Goal: Information Seeking & Learning: Learn about a topic

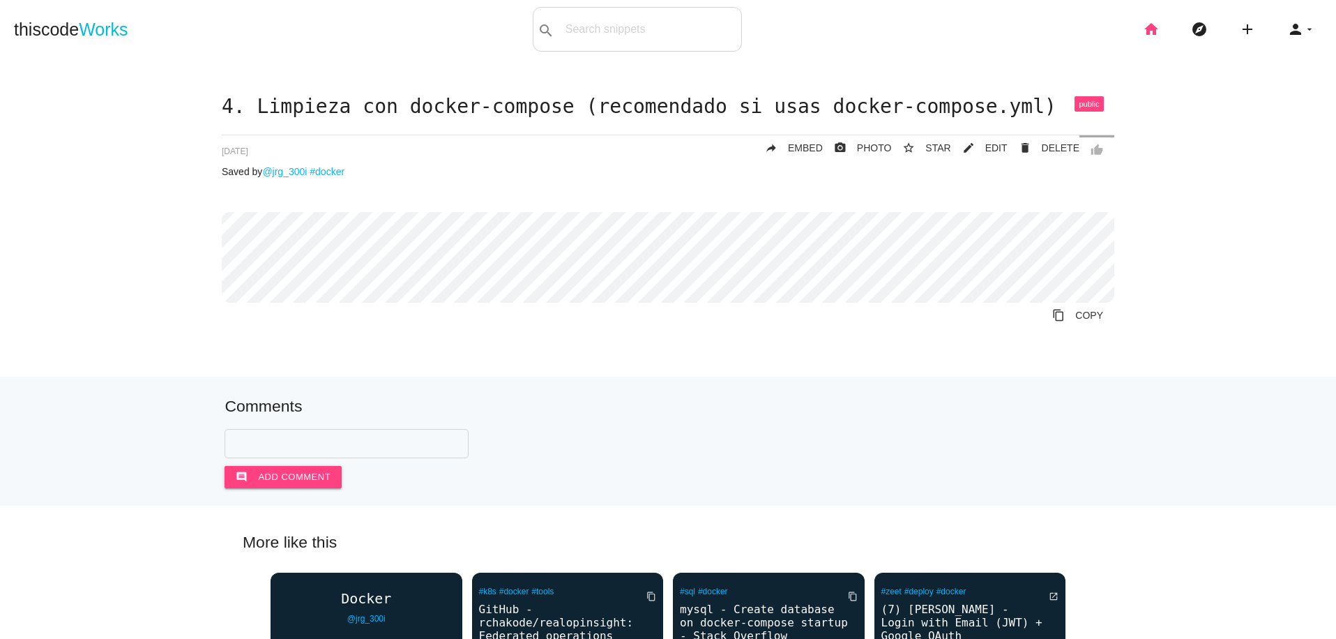
click at [1143, 25] on icon "home" at bounding box center [1151, 29] width 17 height 45
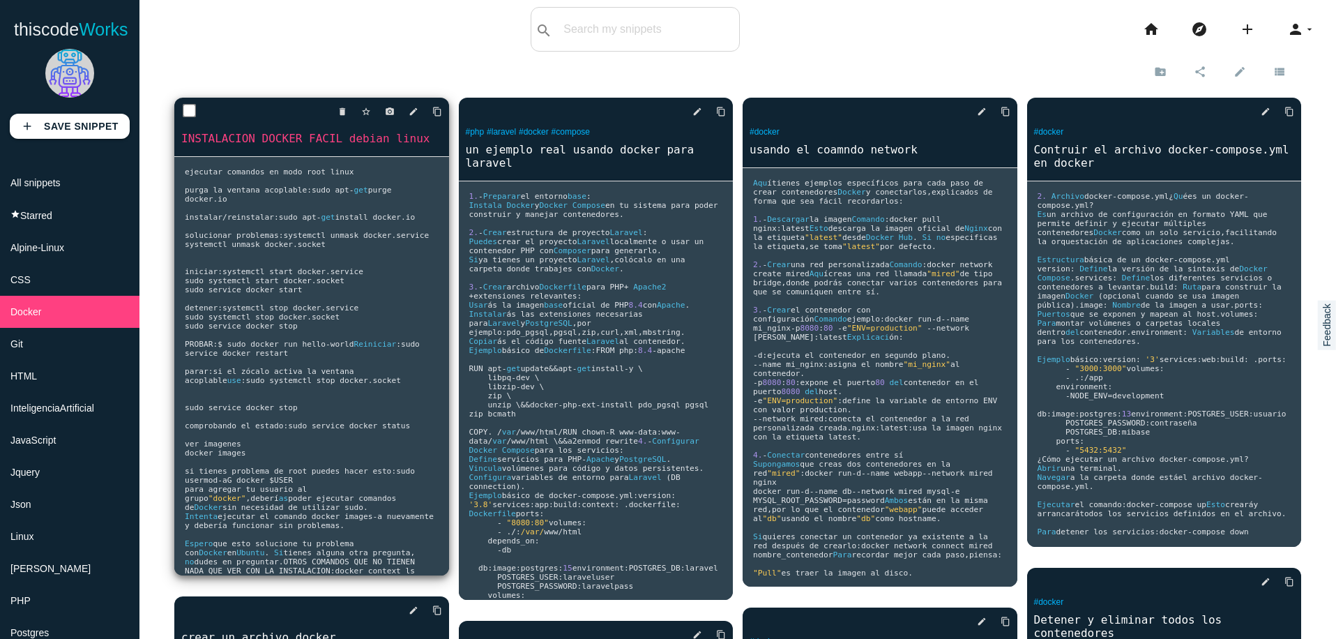
drag, startPoint x: 303, startPoint y: 230, endPoint x: 297, endPoint y: 139, distance: 91.6
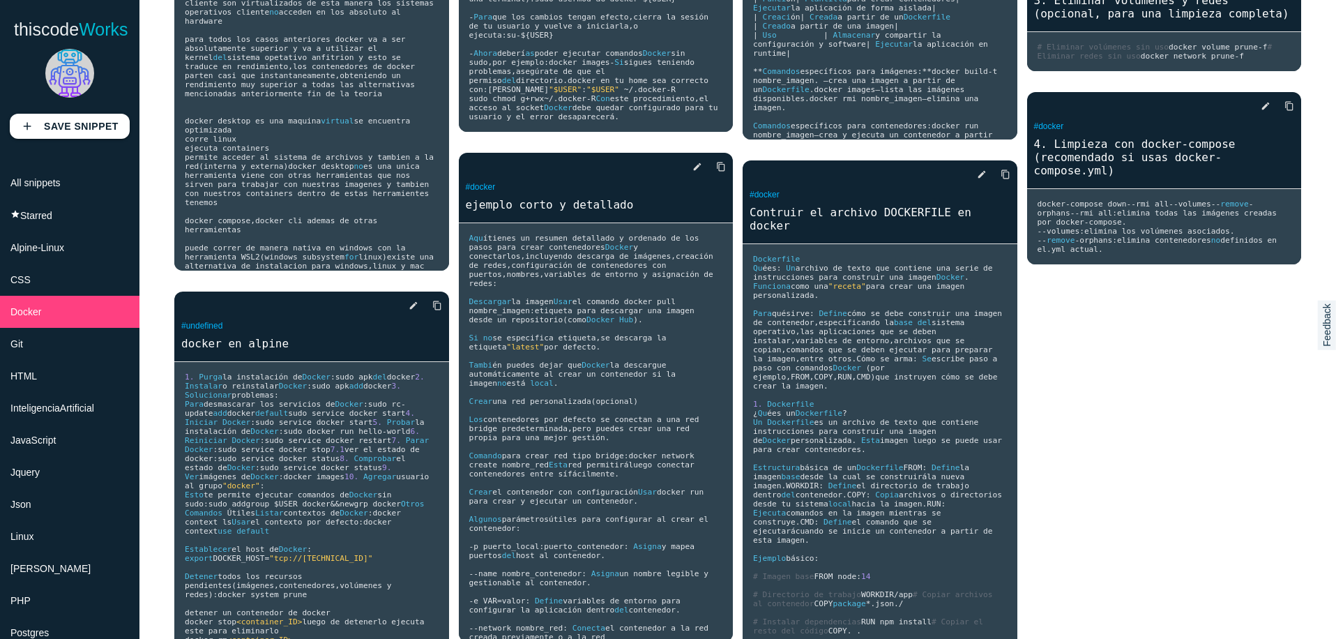
scroll to position [968, 0]
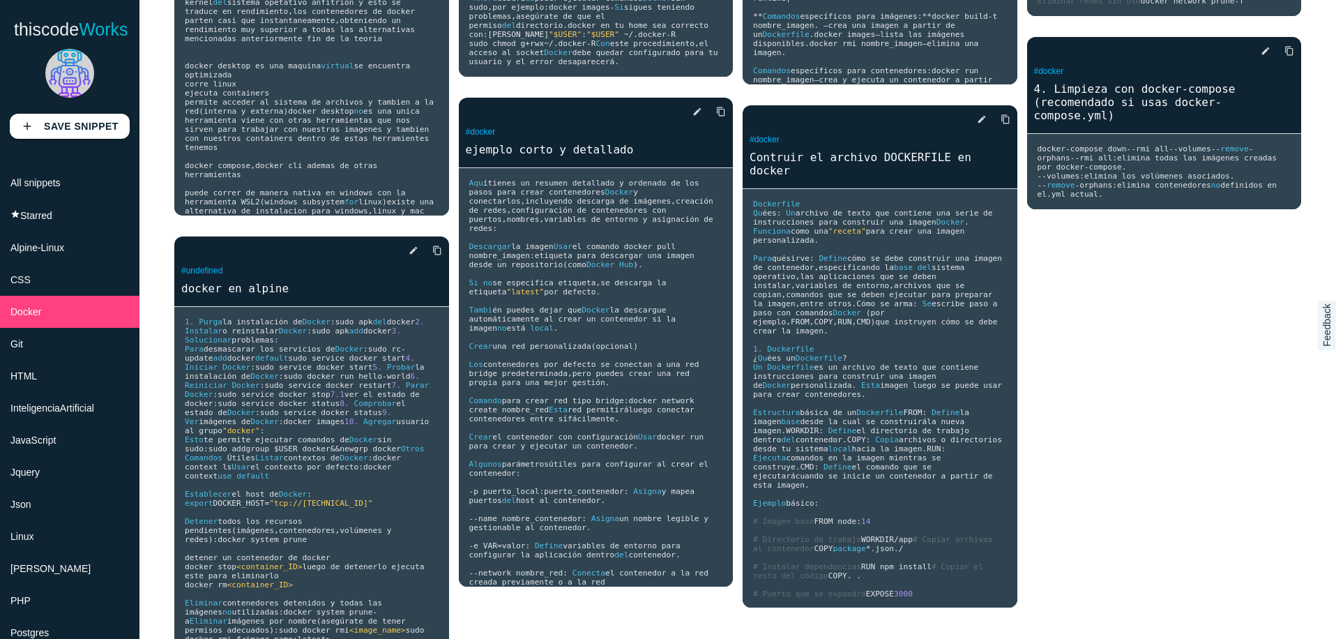
scroll to position [1084, 0]
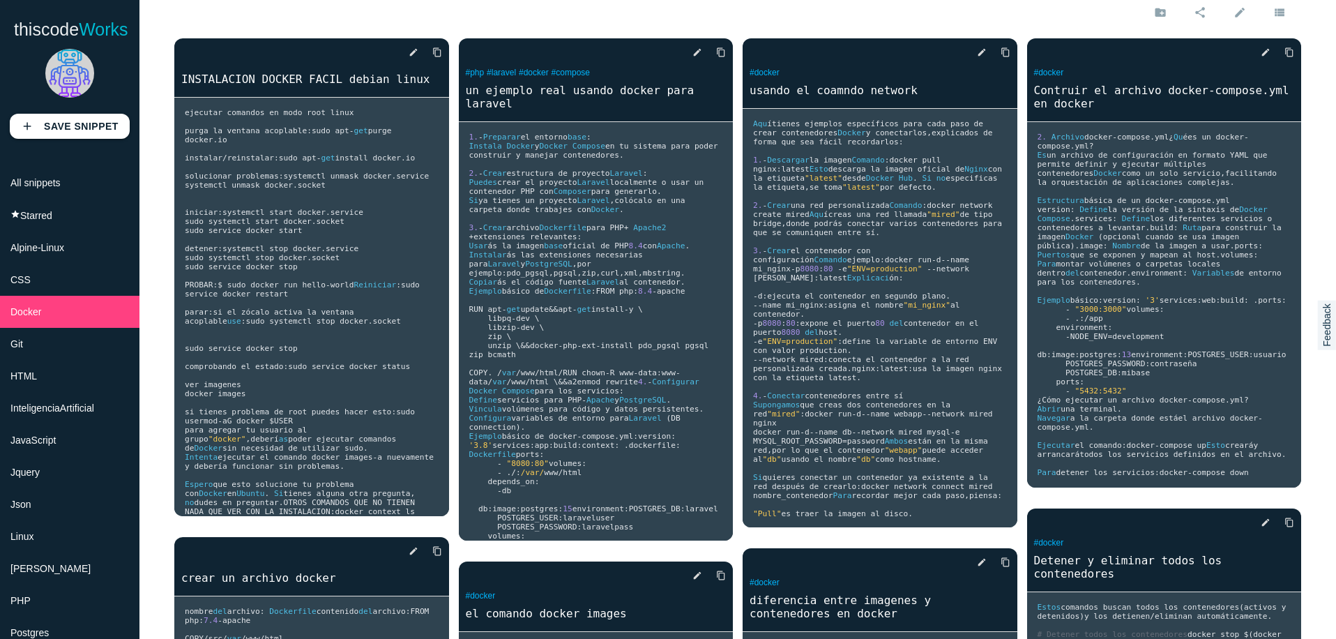
scroll to position [23, 0]
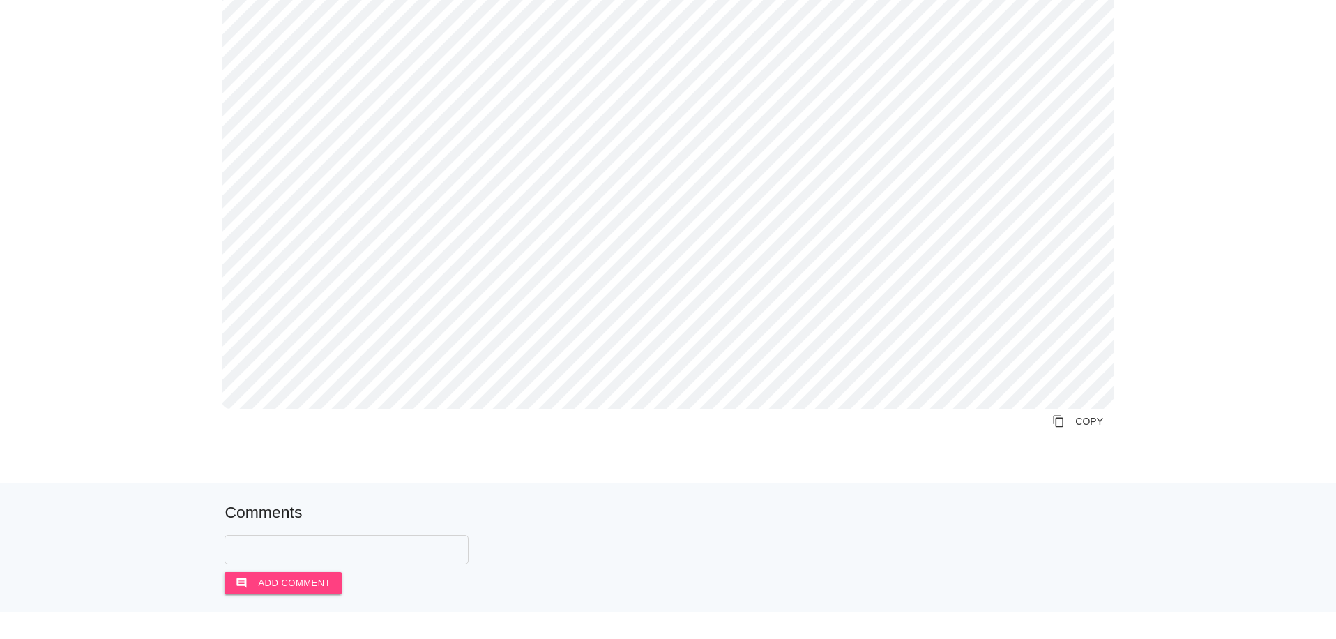
scroll to position [384, 0]
